Goal: Check status: Check status

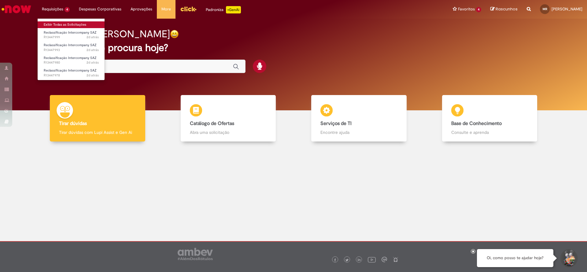
click at [60, 24] on link "Exibir Todas as Solicitações" at bounding box center [71, 24] width 67 height 7
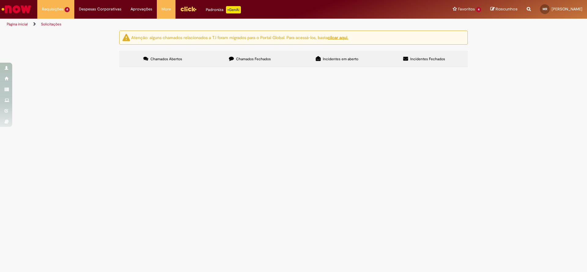
click at [0, 0] on span "Reclassificação Intercompany SAZ" at bounding box center [0, 0] width 0 height 0
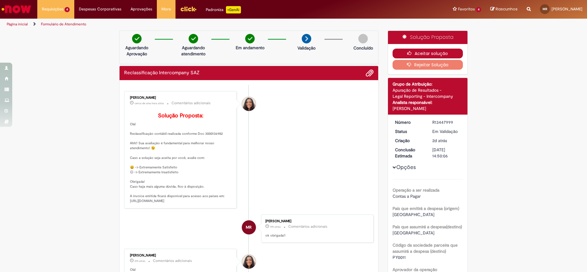
click at [421, 49] on button "Aceitar solução" at bounding box center [427, 54] width 71 height 10
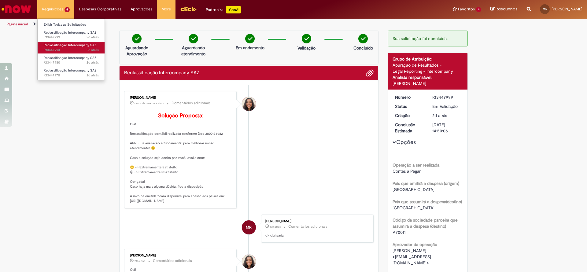
click at [64, 45] on span "Reclassificação Intercompany SAZ" at bounding box center [70, 45] width 53 height 5
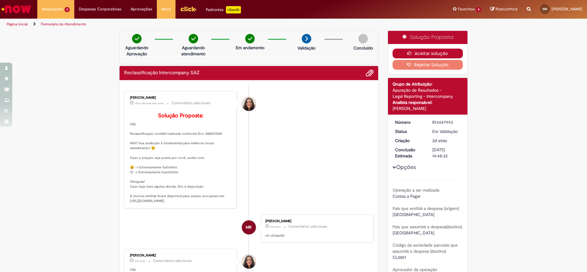
click at [428, 54] on button "Aceitar solução" at bounding box center [427, 54] width 71 height 10
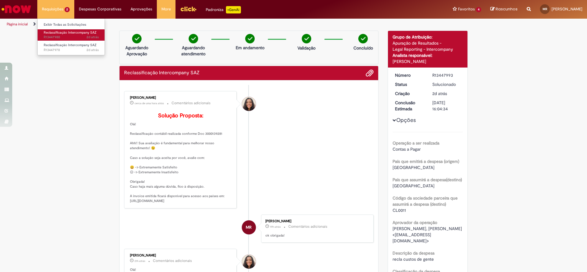
click at [69, 36] on span "2d atrás 2 dias atrás R13447980" at bounding box center [71, 37] width 55 height 5
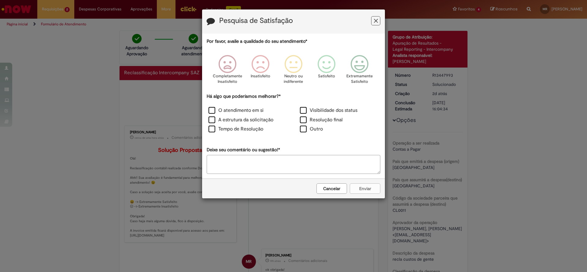
click at [330, 185] on button "Cancelar" at bounding box center [331, 188] width 31 height 10
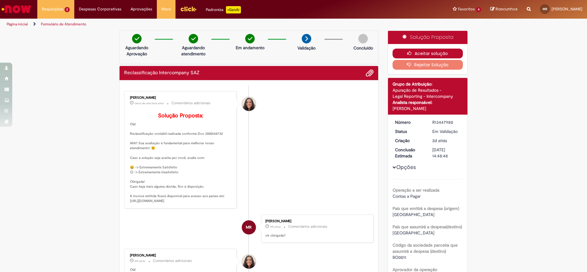
click at [418, 53] on button "Aceitar solução" at bounding box center [427, 54] width 71 height 10
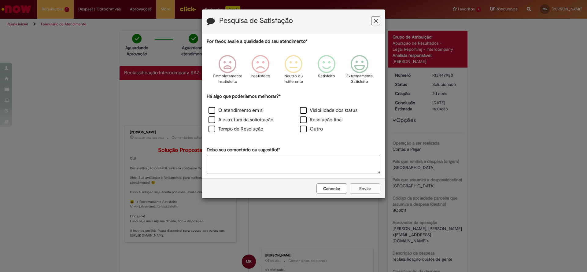
click at [377, 23] on icon "Feedback" at bounding box center [376, 21] width 4 height 6
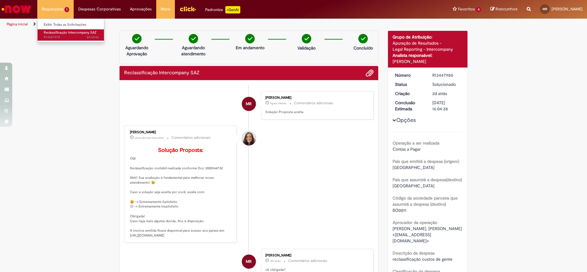
click at [55, 35] on span "2d atrás 2 dias atrás R13447978" at bounding box center [71, 37] width 55 height 5
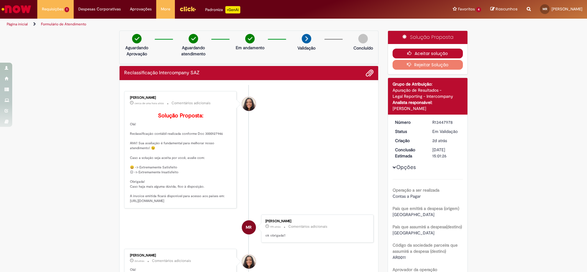
click at [433, 54] on button "Aceitar solução" at bounding box center [427, 54] width 71 height 10
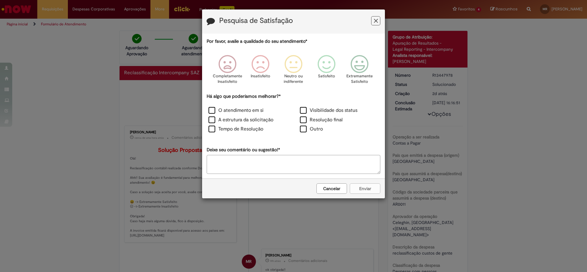
click at [339, 188] on button "Cancelar" at bounding box center [331, 188] width 31 height 10
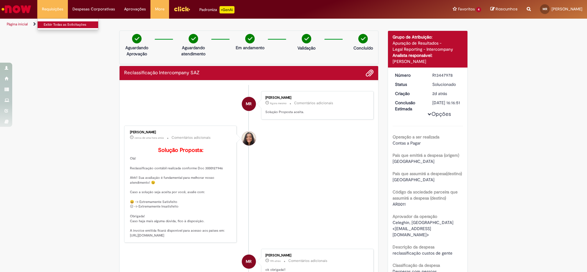
click at [68, 27] on link "Exibir Todas as Solicitações" at bounding box center [71, 24] width 67 height 7
